Goal: Book appointment/travel/reservation

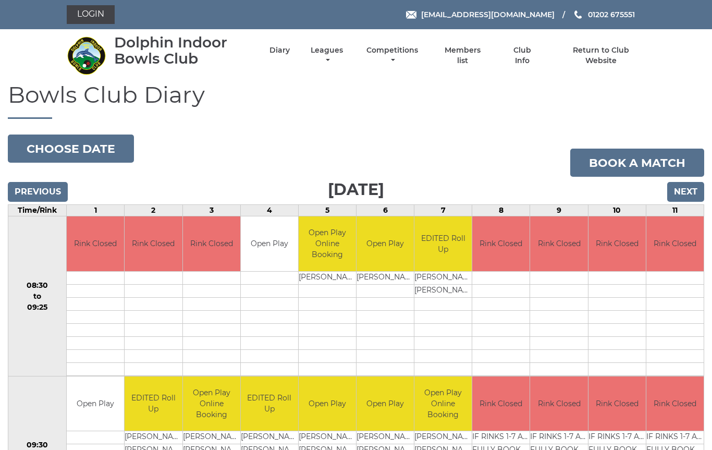
click at [692, 187] on input "Next" at bounding box center [685, 192] width 37 height 20
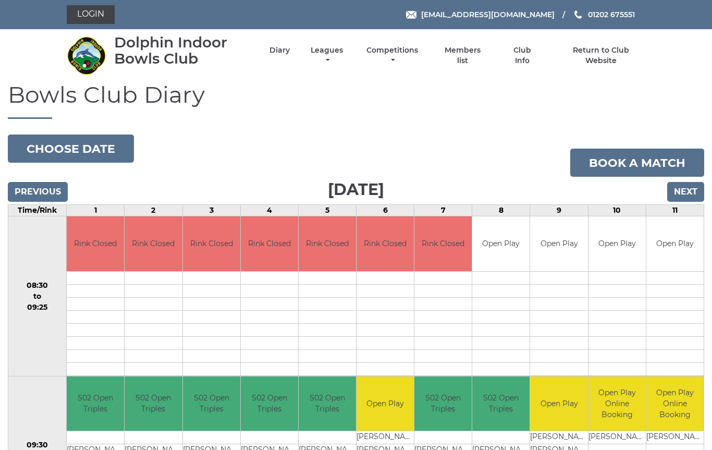
click at [687, 193] on input "Next" at bounding box center [685, 192] width 37 height 20
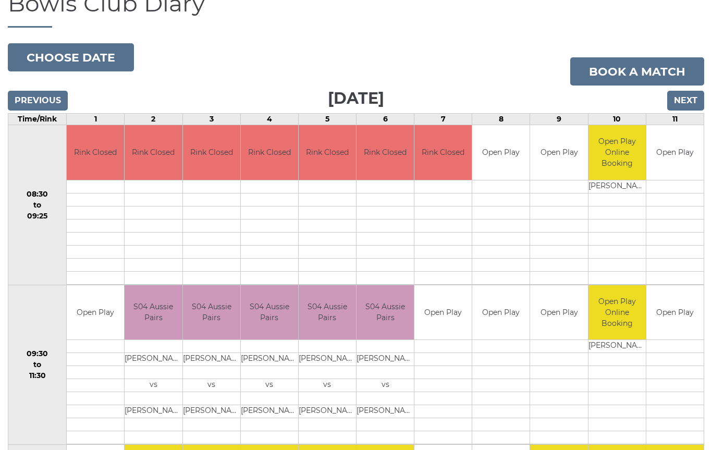
scroll to position [91, 0]
click at [690, 98] on input "Next" at bounding box center [685, 101] width 37 height 20
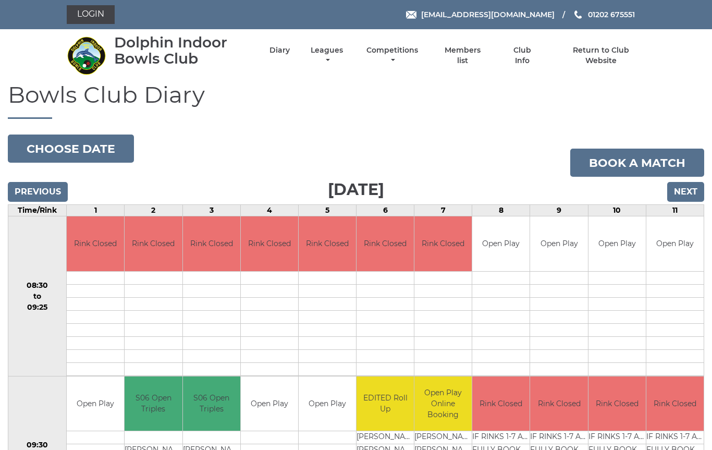
click at [683, 100] on h1 "Bowls Club Diary" at bounding box center [356, 100] width 696 height 37
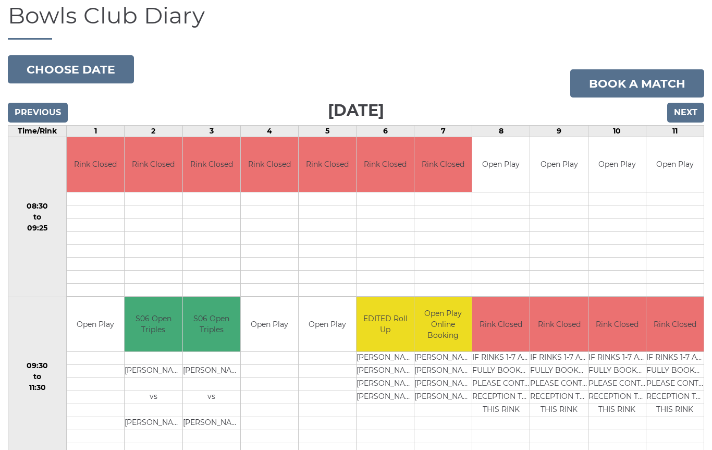
scroll to position [78, 0]
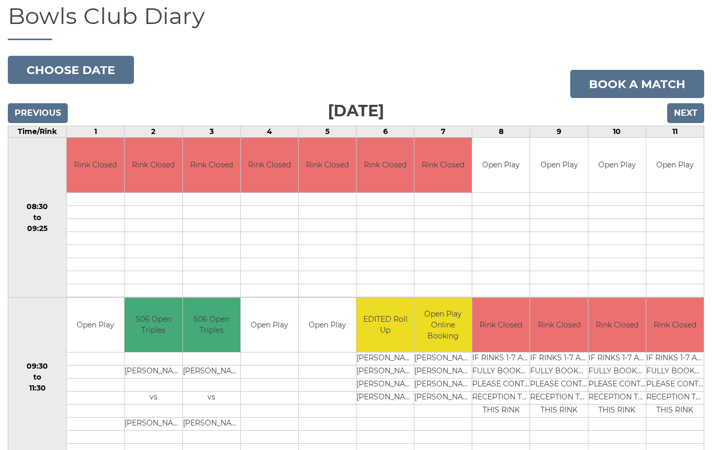
click at [691, 112] on input "Next" at bounding box center [685, 114] width 37 height 20
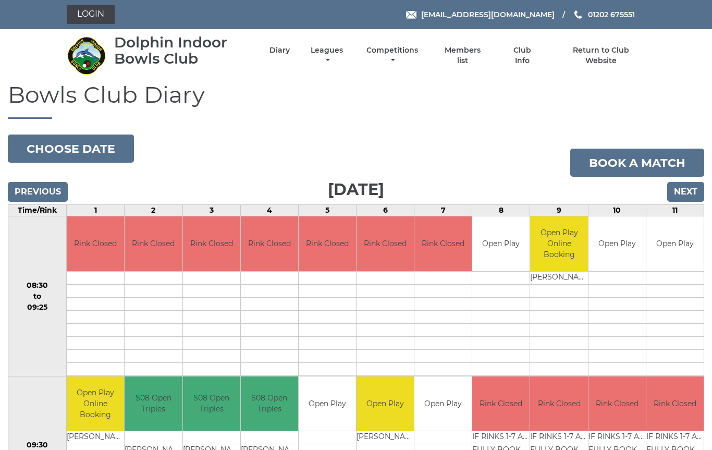
click at [694, 185] on input "Next" at bounding box center [685, 192] width 37 height 20
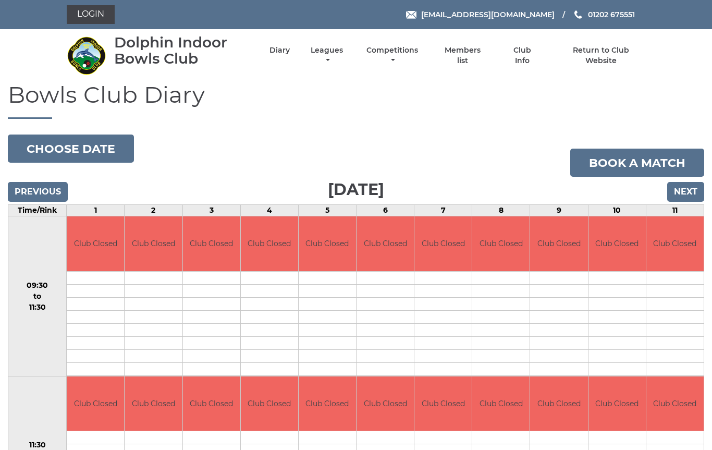
click at [687, 191] on input "Next" at bounding box center [685, 192] width 37 height 20
click at [690, 185] on input "Next" at bounding box center [685, 192] width 37 height 20
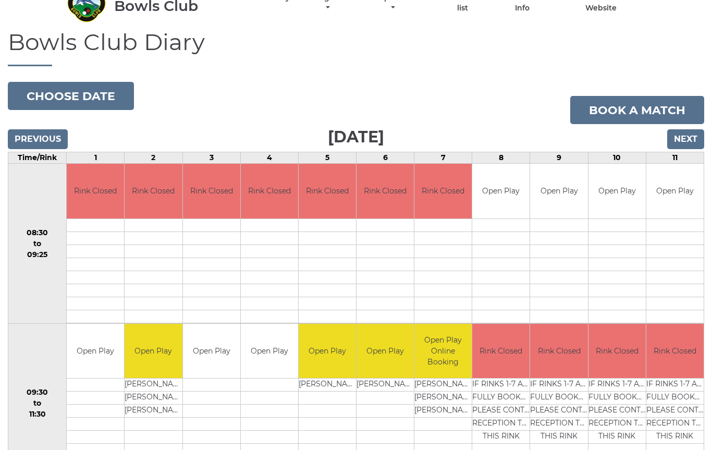
scroll to position [52, 0]
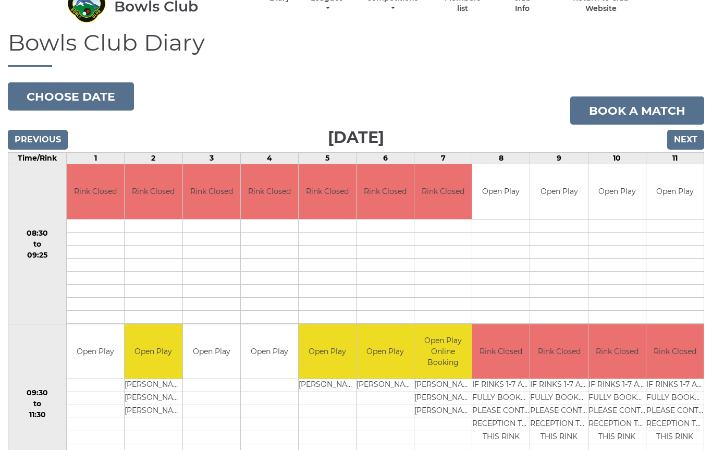
click at [689, 139] on input "Next" at bounding box center [685, 140] width 37 height 20
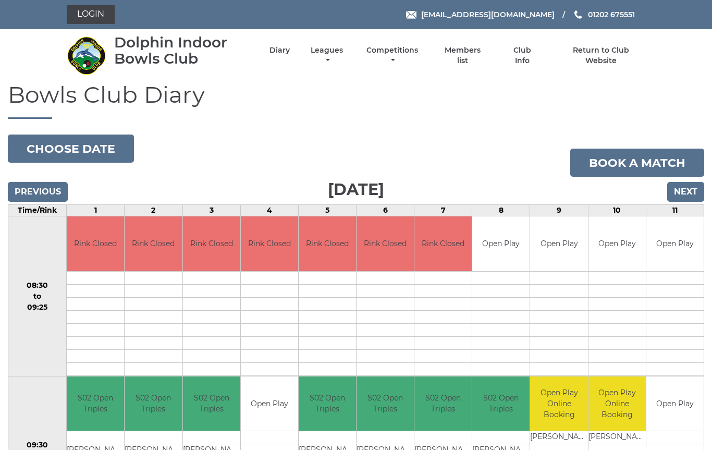
click at [44, 189] on input "Previous" at bounding box center [38, 192] width 60 height 20
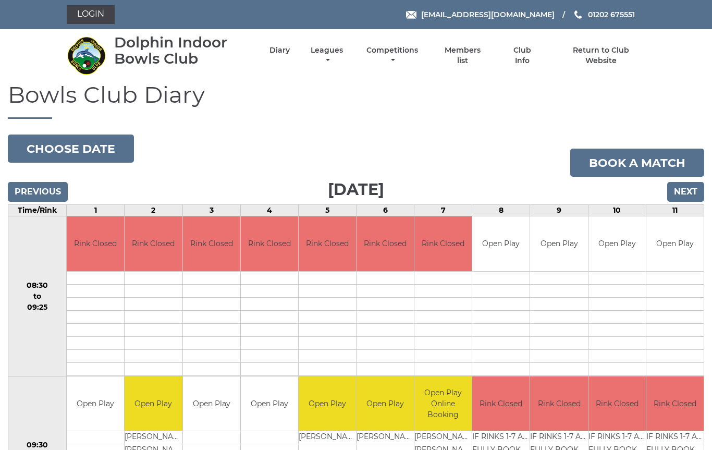
click at [48, 200] on input "Previous" at bounding box center [38, 192] width 60 height 20
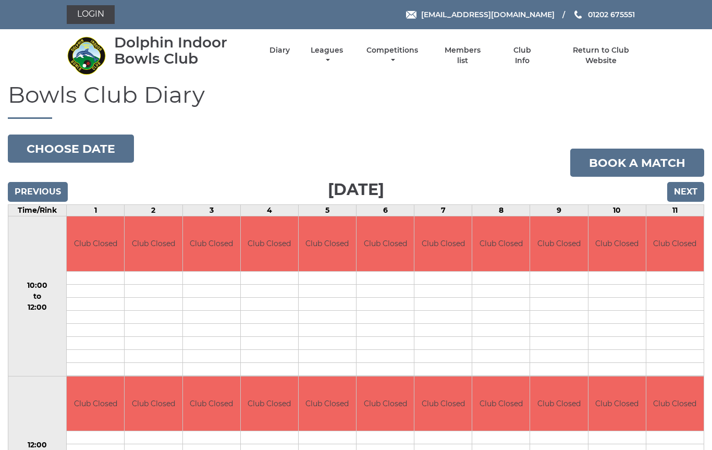
click at [45, 198] on input "Previous" at bounding box center [38, 192] width 60 height 20
click at [44, 196] on input "Previous" at bounding box center [38, 192] width 60 height 20
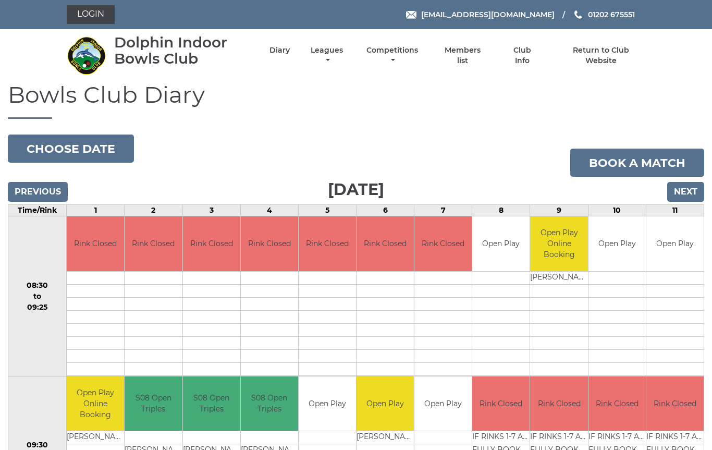
click at [50, 195] on input "Previous" at bounding box center [38, 192] width 60 height 20
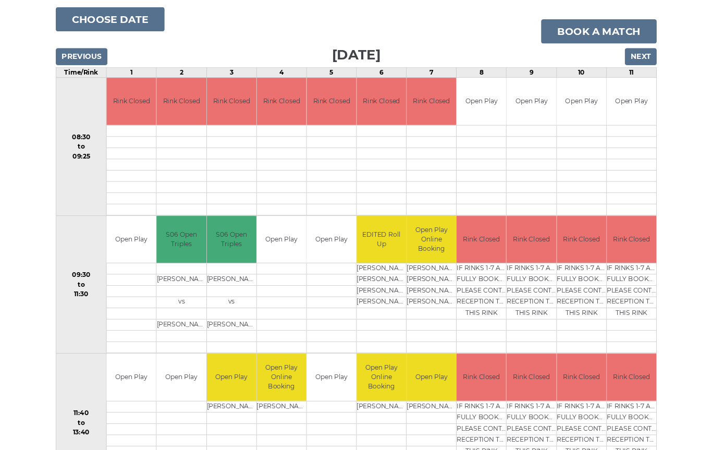
scroll to position [155, 0]
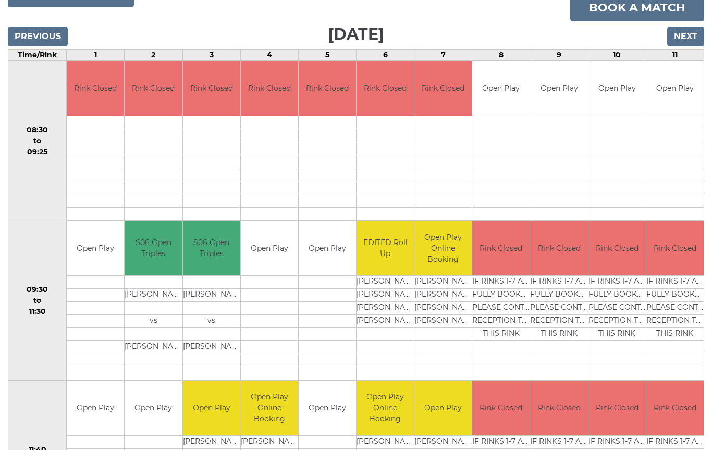
click at [58, 30] on input "Previous" at bounding box center [38, 37] width 60 height 20
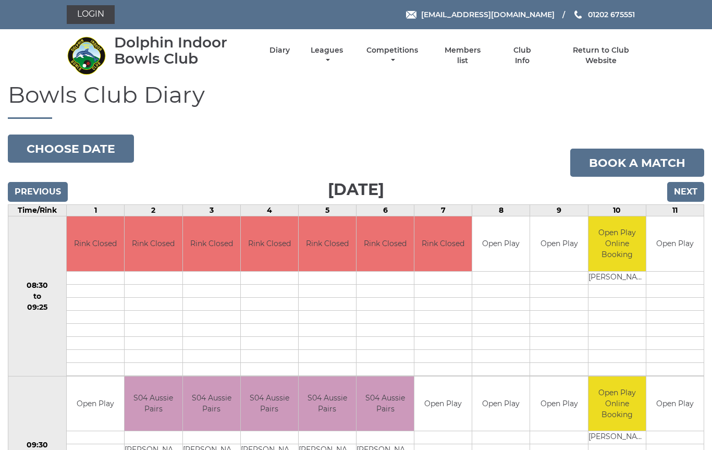
click at [53, 187] on input "Previous" at bounding box center [38, 192] width 60 height 20
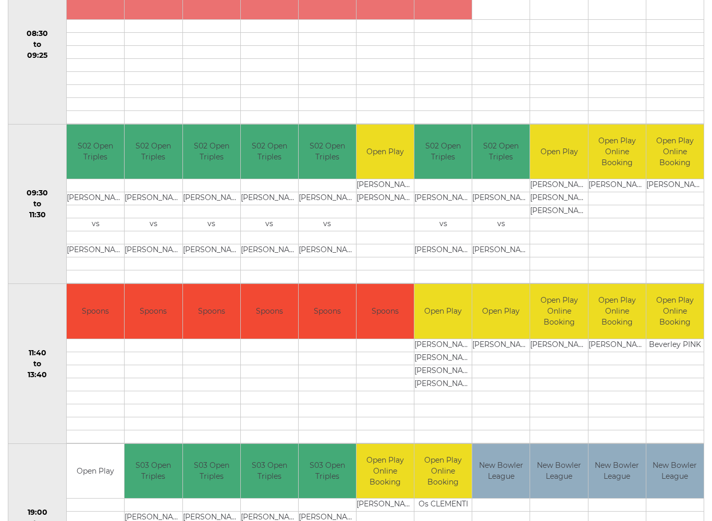
scroll to position [252, 0]
